Goal: Transaction & Acquisition: Subscribe to service/newsletter

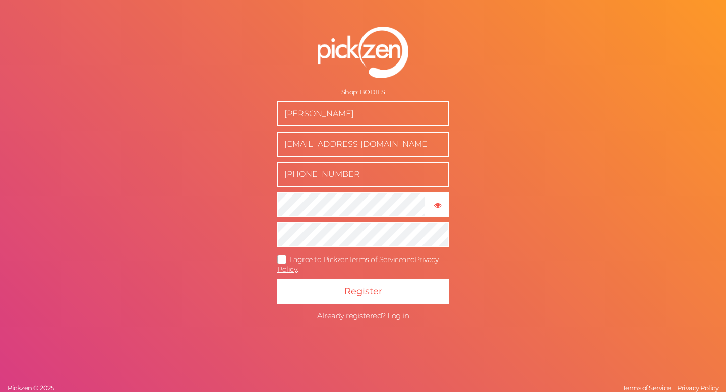
click at [372, 100] on form "Shop: BODIES David Awabdeh wearbodies@gmail.com +96176343448 × Show password I …" at bounding box center [363, 177] width 252 height 340
drag, startPoint x: 347, startPoint y: 114, endPoint x: 253, endPoint y: 117, distance: 94.3
click at [253, 117] on form "Shop: BODIES David Awabdeh wearbodies@gmail.com +96176343448 × Show password I …" at bounding box center [363, 177] width 252 height 340
type input "Bodies"
click at [561, 121] on div "Shop: BODIES Bodies wearbodies@gmail.com +96176343448 × Show password I agree t…" at bounding box center [363, 196] width 726 height 392
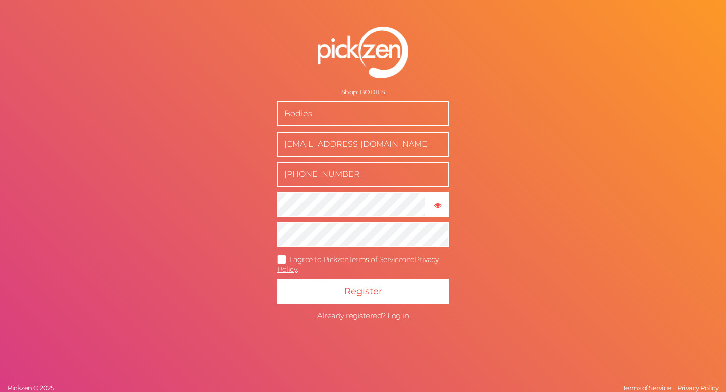
drag, startPoint x: 352, startPoint y: 173, endPoint x: 262, endPoint y: 173, distance: 90.7
click at [262, 173] on form "Shop: BODIES Bodies wearbodies@gmail.com +96176343448 × Show password I agree t…" at bounding box center [363, 177] width 252 height 340
type input "+971585252294"
click at [285, 256] on icon at bounding box center [282, 259] width 16 height 6
click at [0, 0] on input "I agree to Pickzen Terms of Service and Privacy Policy ." at bounding box center [0, 0] width 0 height 0
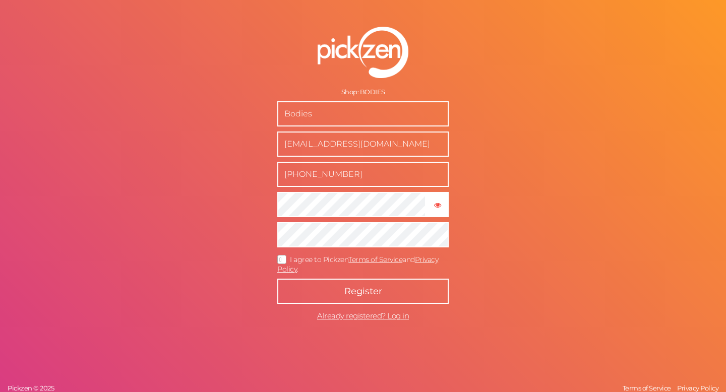
click at [343, 285] on button "Register" at bounding box center [362, 291] width 171 height 25
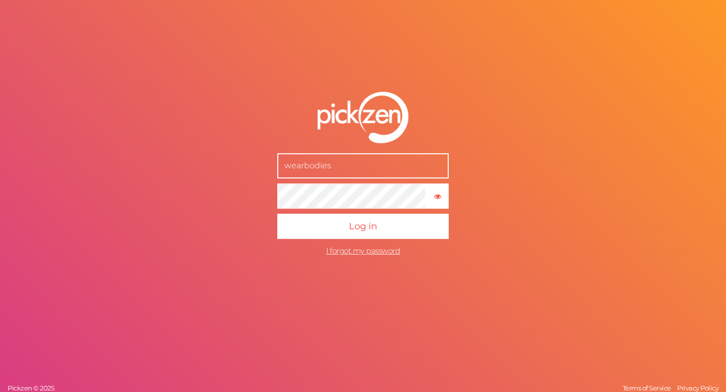
type input "[EMAIL_ADDRESS][DOMAIN_NAME]"
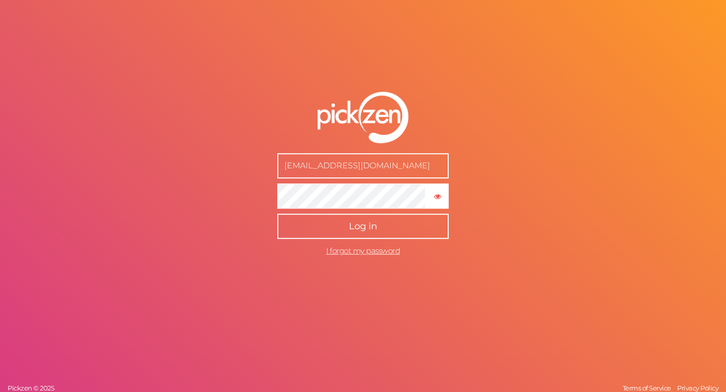
click at [277, 214] on button "Log in" at bounding box center [362, 226] width 171 height 25
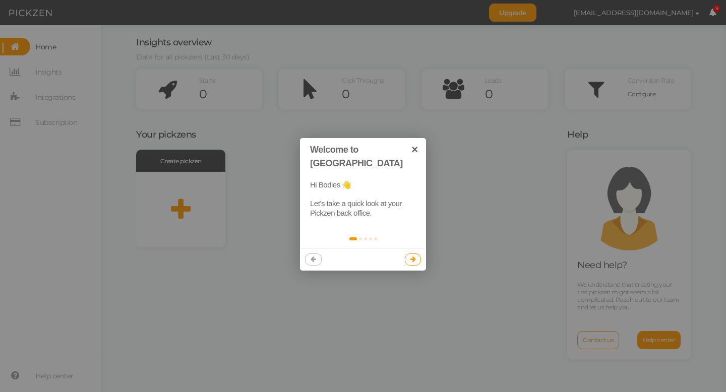
click at [415, 253] on link at bounding box center [413, 259] width 17 height 12
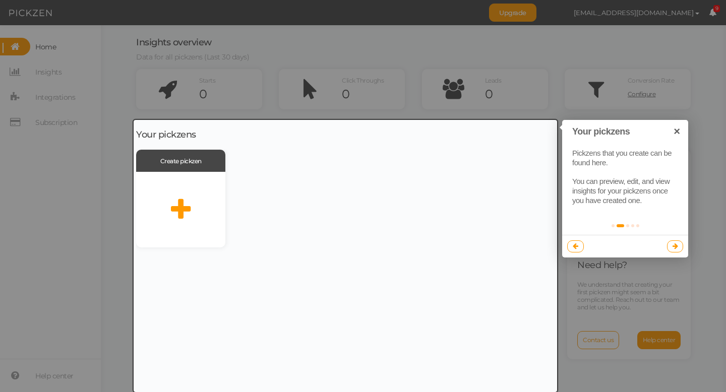
click at [675, 247] on icon at bounding box center [675, 246] width 6 height 7
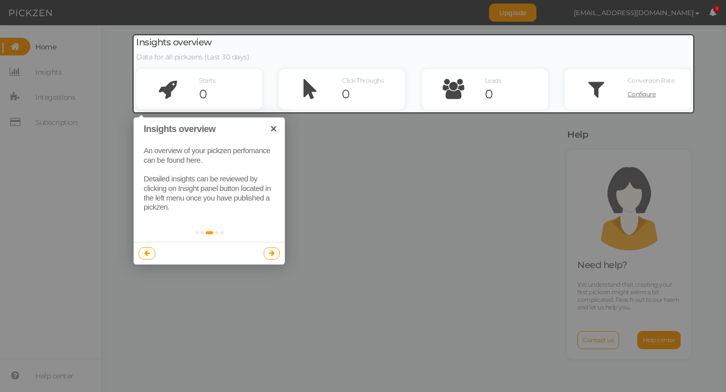
click at [276, 255] on link at bounding box center [272, 253] width 17 height 12
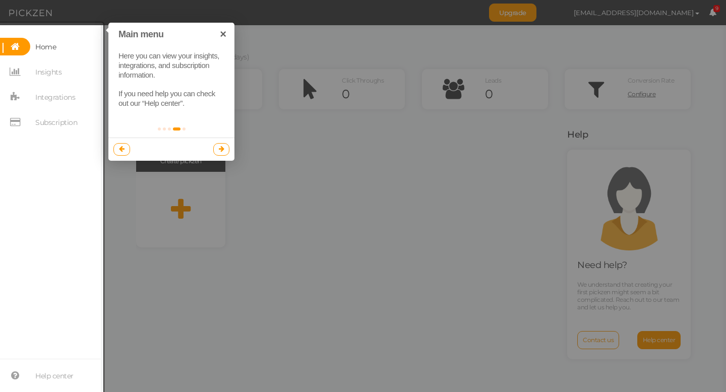
click at [195, 236] on div at bounding box center [363, 196] width 726 height 392
click at [221, 156] on div at bounding box center [171, 149] width 126 height 23
click at [221, 153] on link at bounding box center [221, 149] width 17 height 12
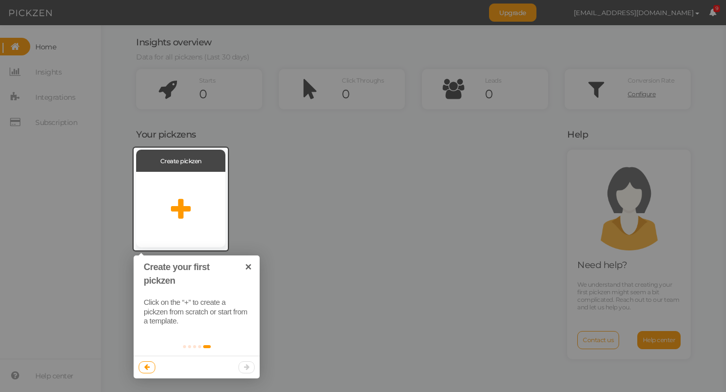
click at [238, 178] on div at bounding box center [363, 196] width 726 height 392
click at [248, 266] on link "×" at bounding box center [248, 266] width 23 height 23
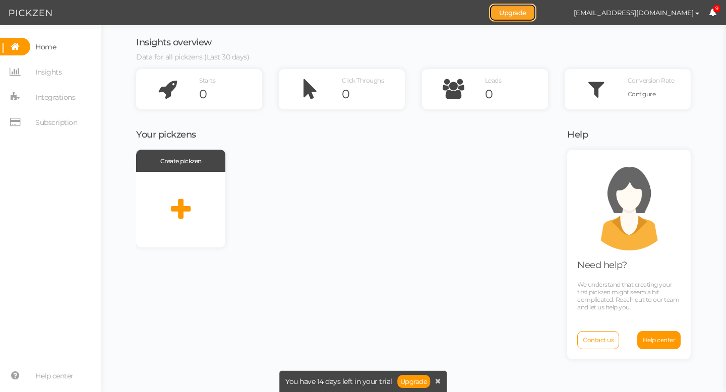
click at [536, 20] on link "Upgrade" at bounding box center [512, 13] width 47 height 18
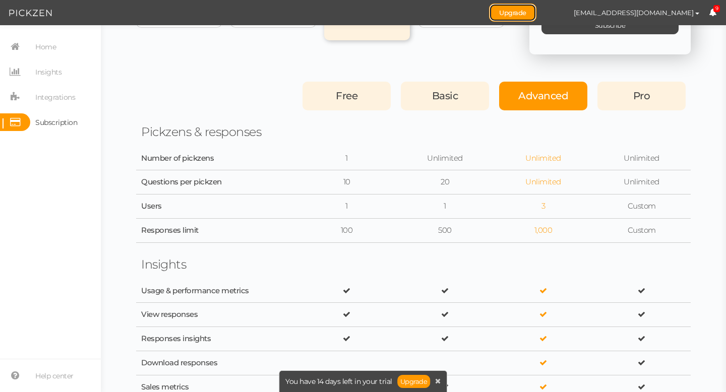
scroll to position [198, 0]
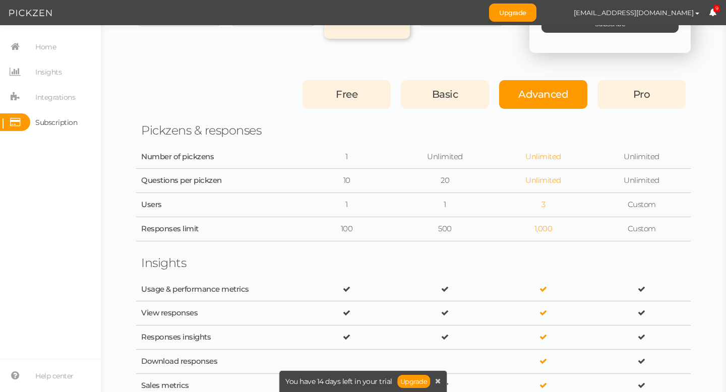
click at [626, 99] on div "Pro" at bounding box center [641, 94] width 88 height 29
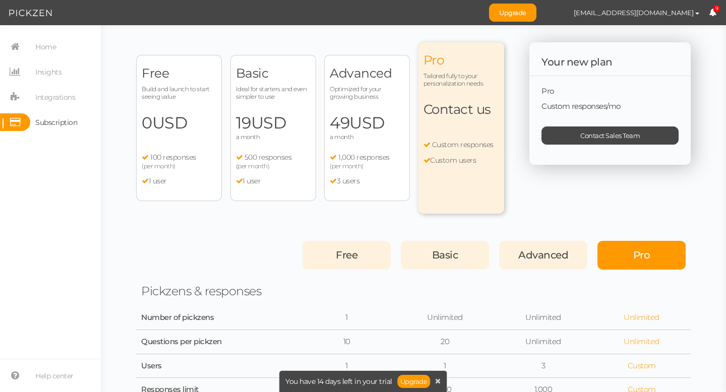
scroll to position [21, 0]
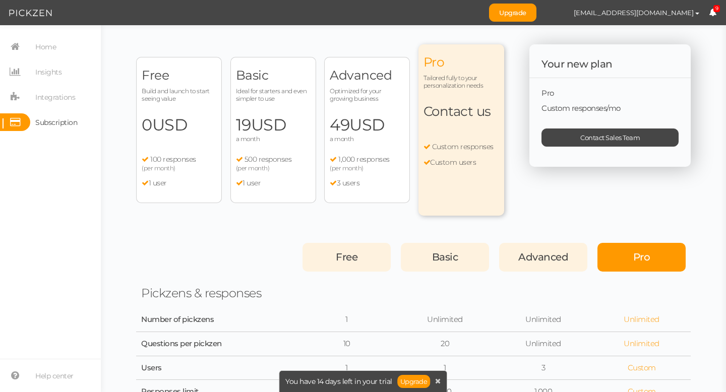
click at [362, 176] on ul "1,000 responses (per month) 3 users" at bounding box center [367, 171] width 75 height 32
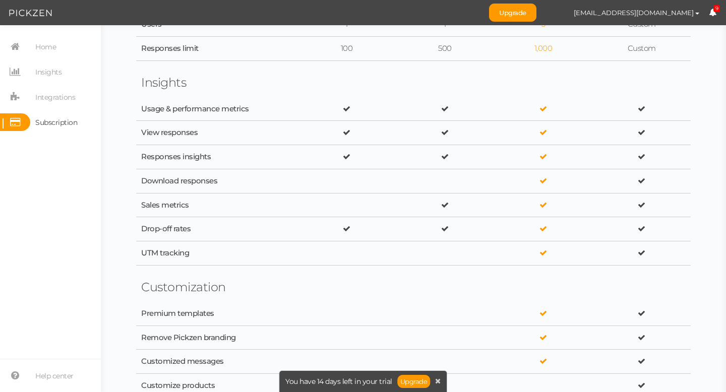
scroll to position [359, 0]
